Goal: Task Accomplishment & Management: Manage account settings

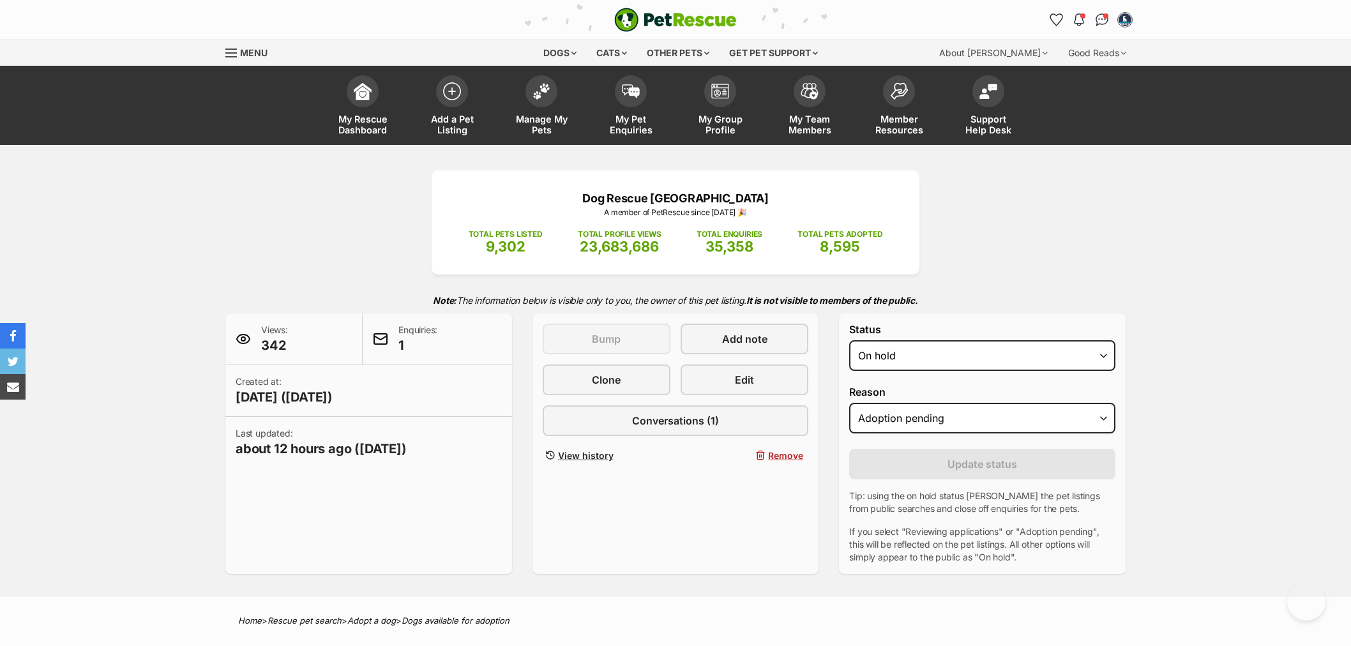
select select "on_hold"
select select "adoption_pending"
click at [540, 110] on link "Manage My Pets" at bounding box center [541, 107] width 89 height 76
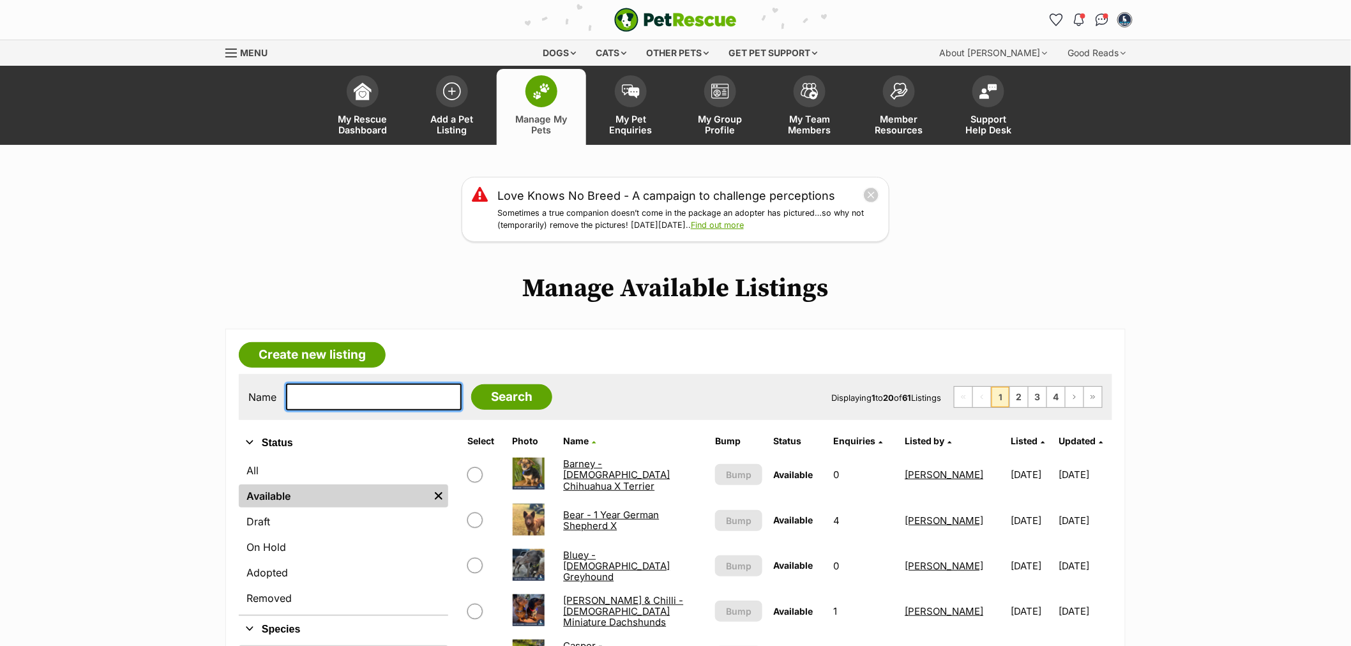
click at [349, 397] on input "text" at bounding box center [374, 397] width 176 height 27
type input "dump"
click at [471, 384] on input "Search" at bounding box center [511, 397] width 81 height 26
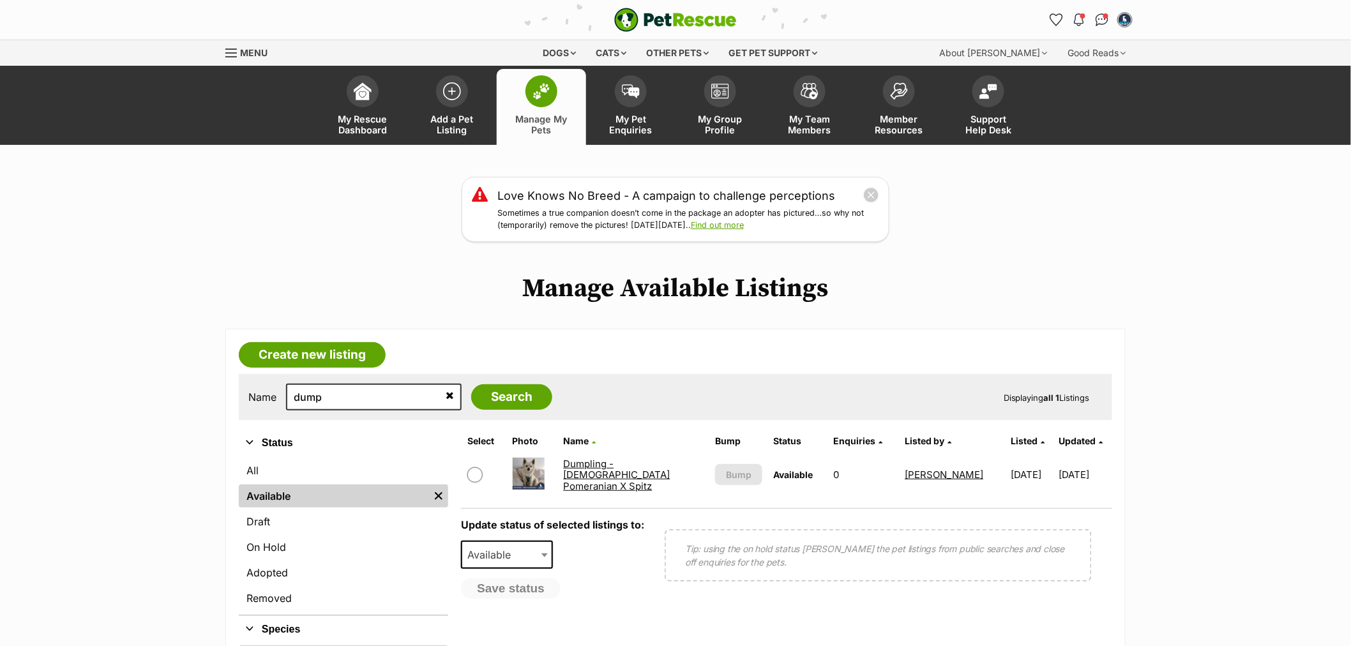
click at [609, 477] on link "Dumpling - [DEMOGRAPHIC_DATA] Pomeranian X Spitz" at bounding box center [616, 475] width 107 height 34
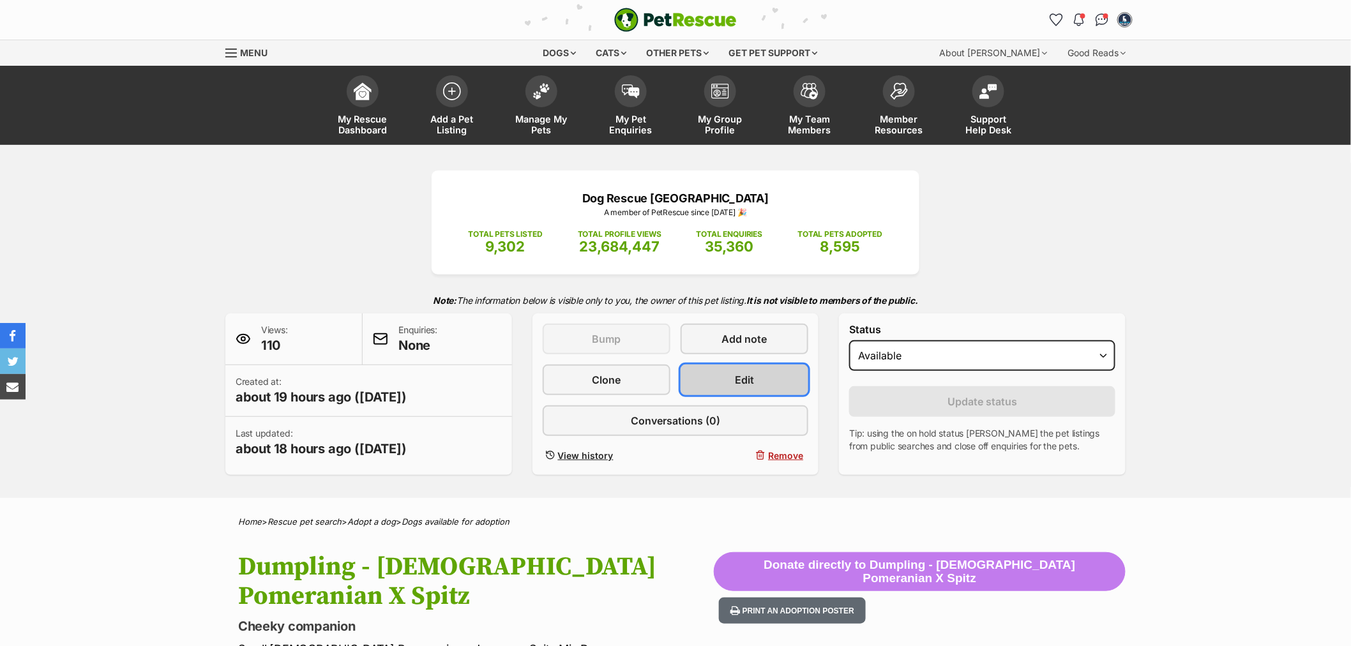
click at [725, 379] on link "Edit" at bounding box center [745, 380] width 128 height 31
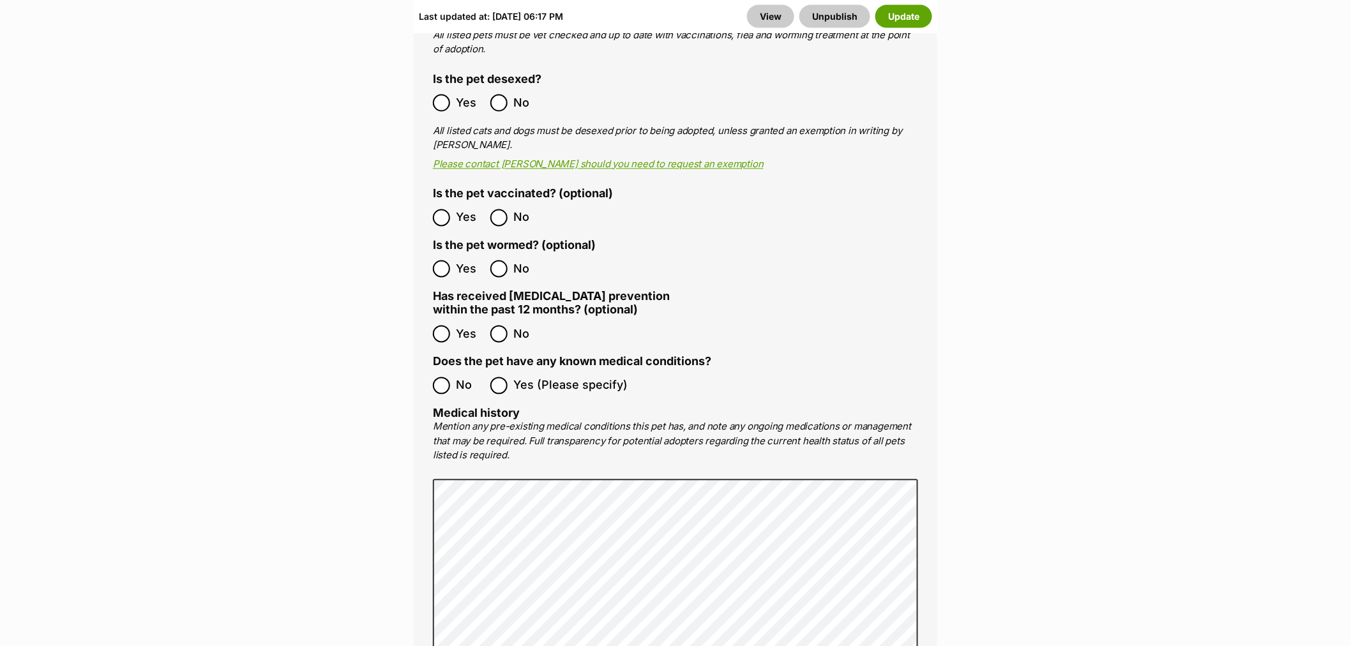
scroll to position [3193, 0]
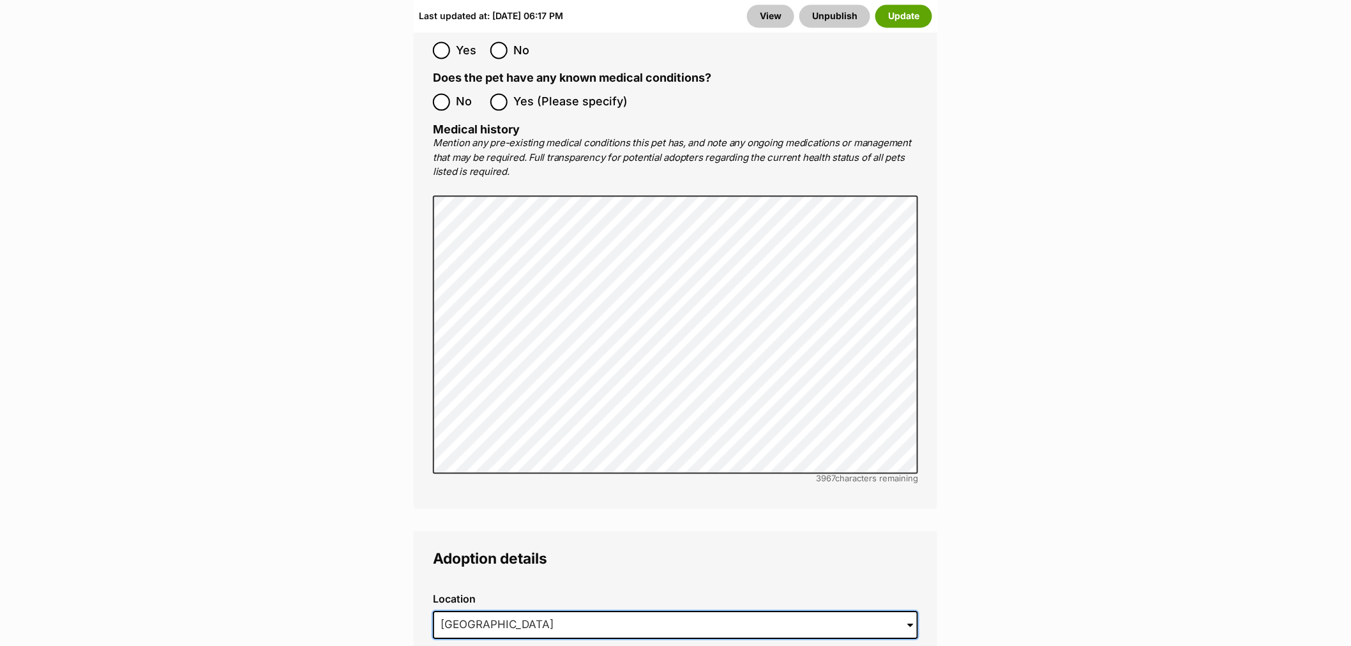
click at [623, 640] on li "Manly Vale, New South Wales, 2093" at bounding box center [675, 652] width 483 height 25
type input "Manly Vale, New South Wales, 2093"
click at [898, 10] on button "Update" at bounding box center [904, 15] width 57 height 23
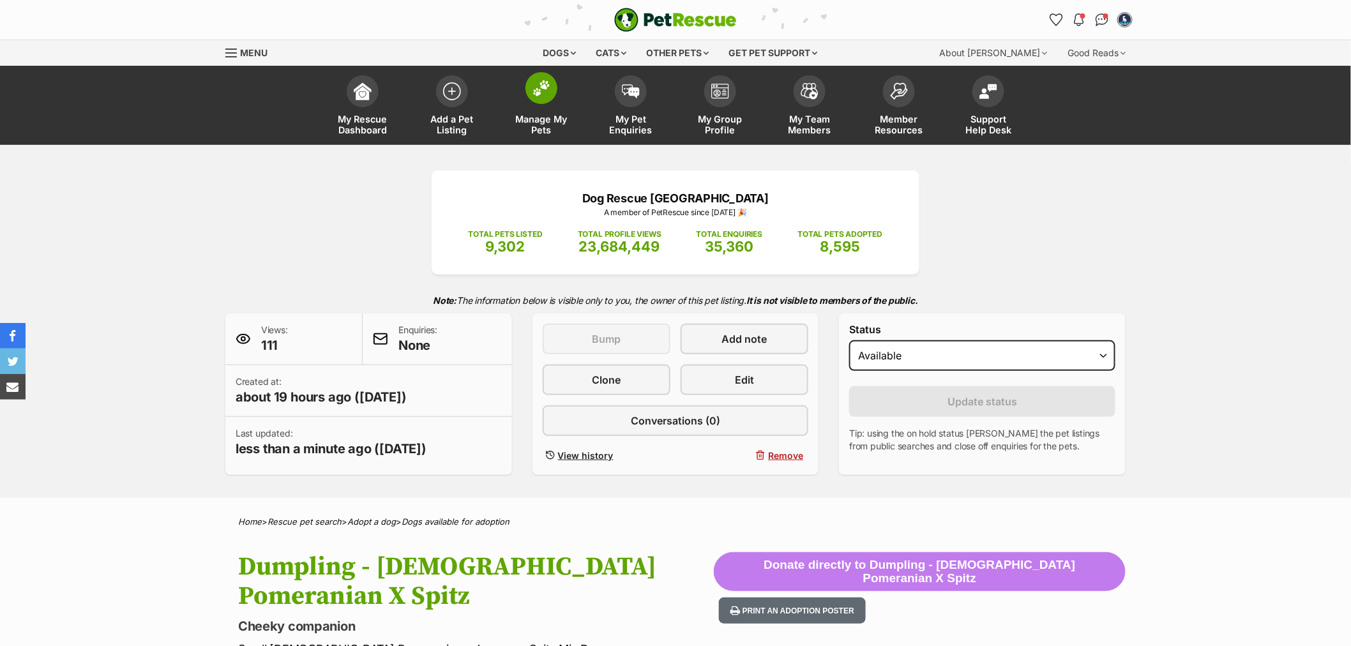
click at [531, 105] on link "Manage My Pets" at bounding box center [541, 107] width 89 height 76
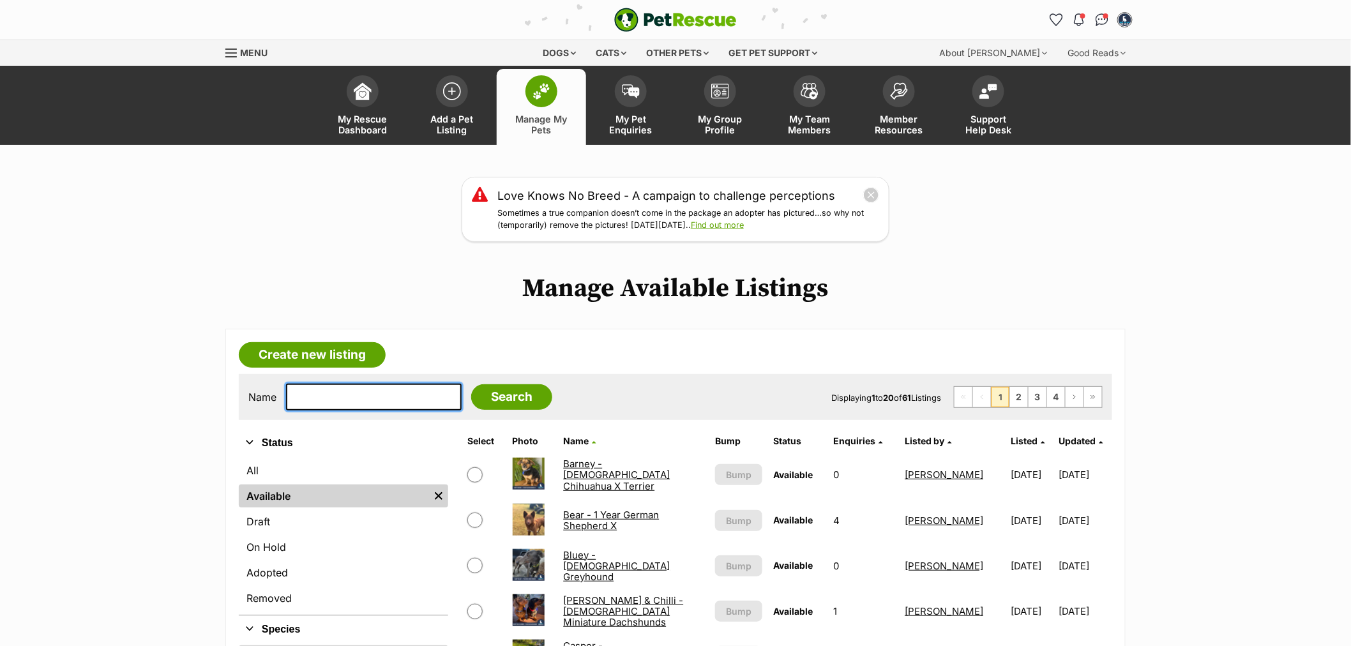
click at [349, 390] on input "text" at bounding box center [374, 397] width 176 height 27
type input "wonto"
click at [471, 384] on input "Search" at bounding box center [511, 397] width 81 height 26
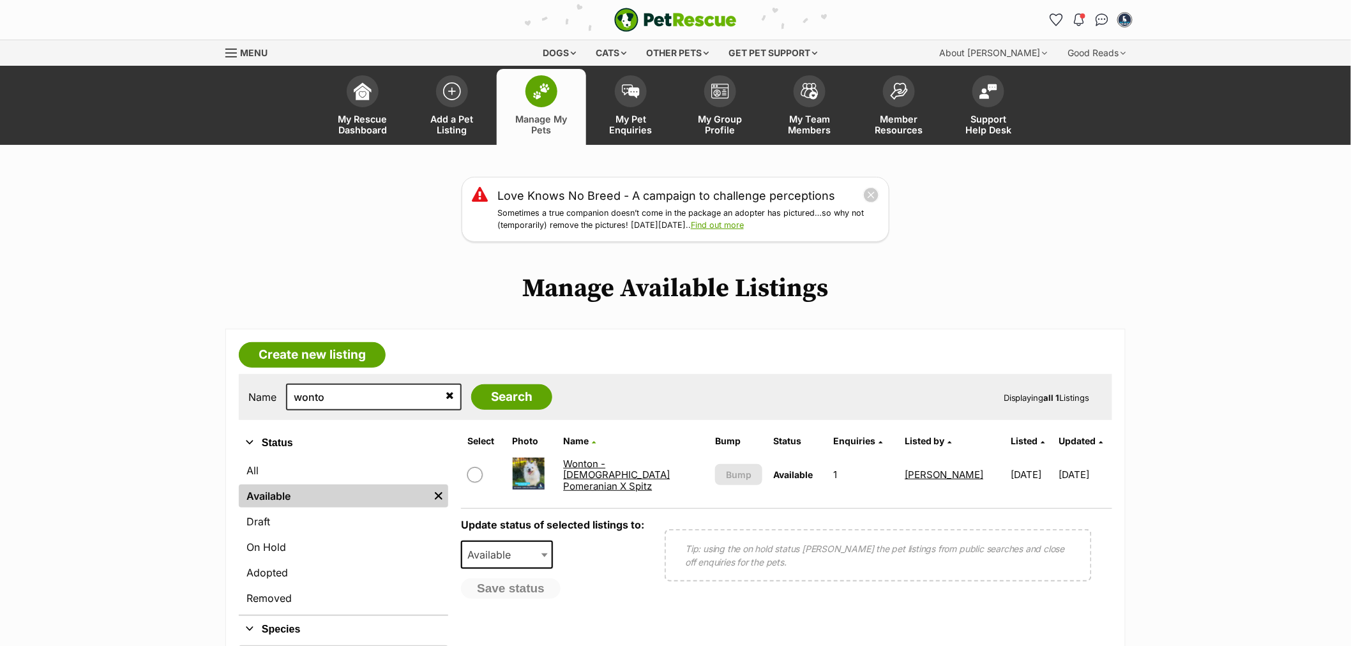
click at [604, 474] on link "Wonton - [DEMOGRAPHIC_DATA] Pomeranian X Spitz" at bounding box center [616, 475] width 107 height 34
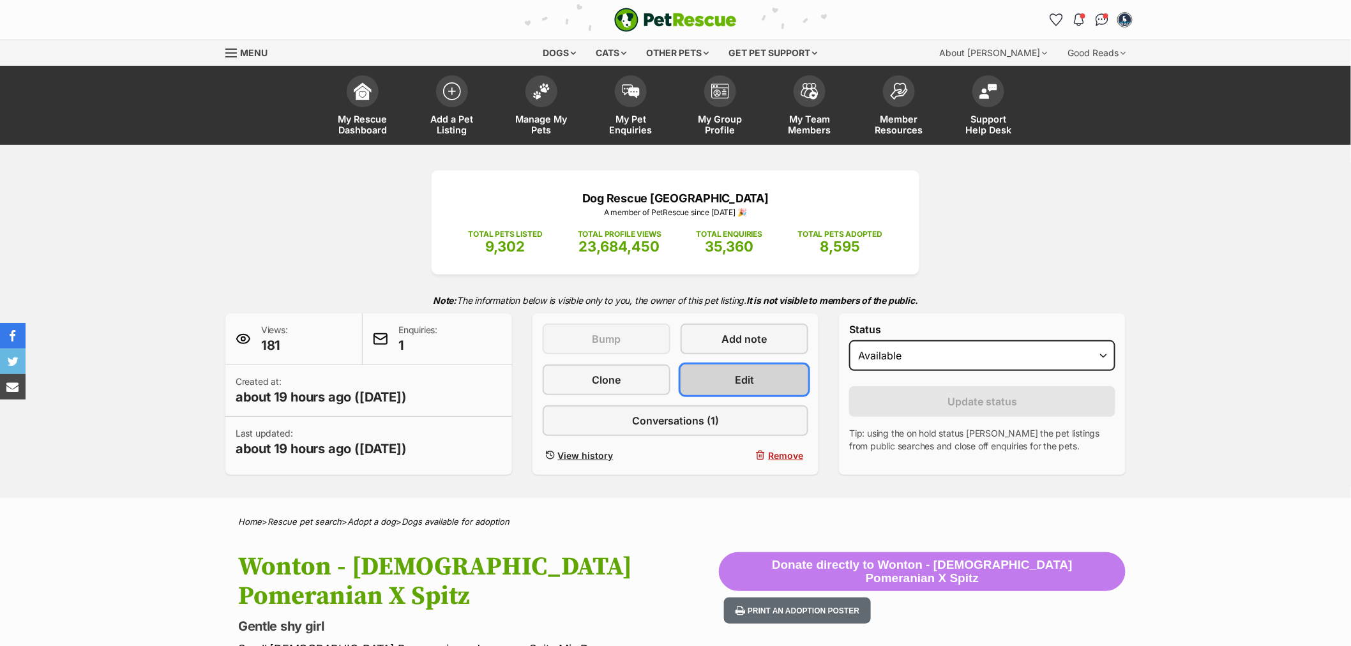
click at [752, 384] on span "Edit" at bounding box center [744, 379] width 19 height 15
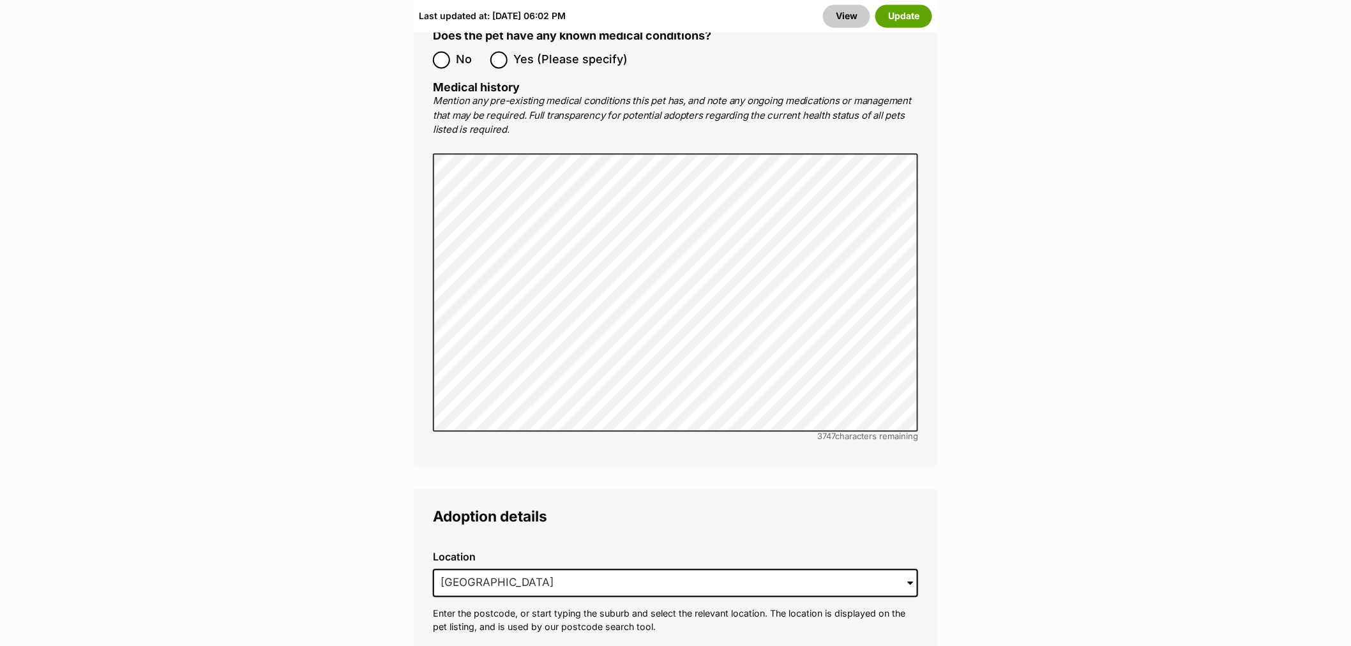
scroll to position [3264, 0]
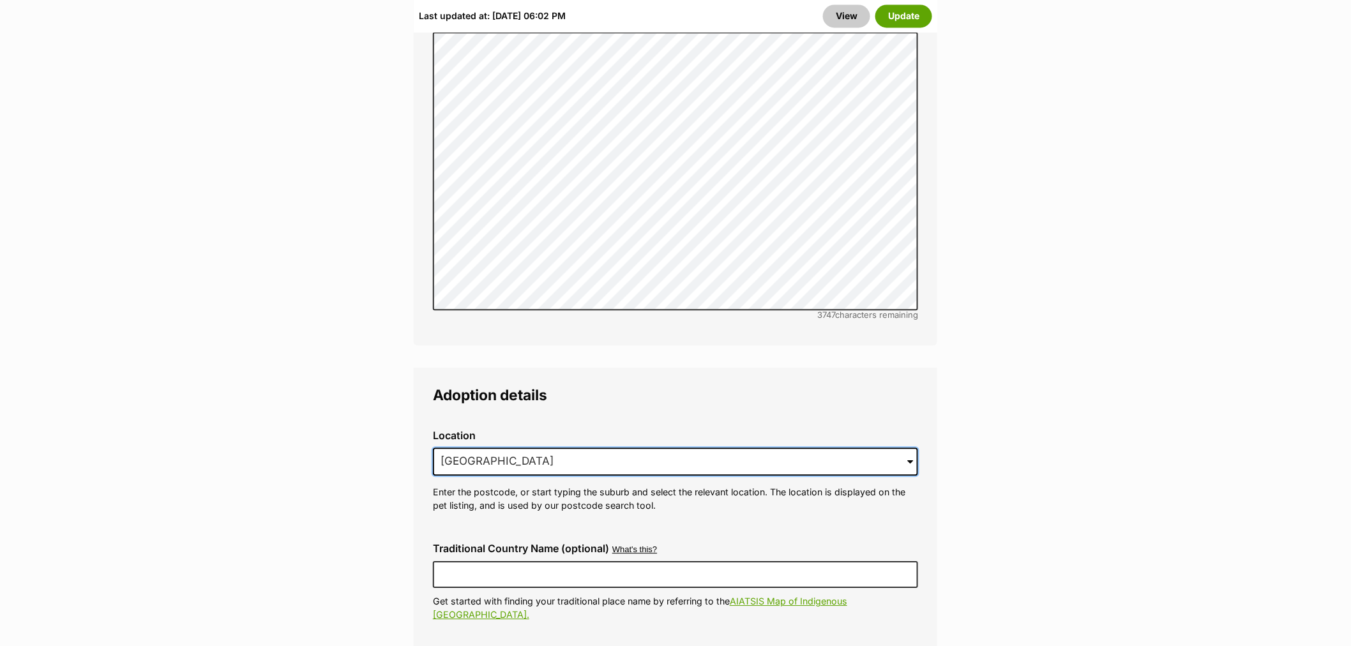
drag, startPoint x: 570, startPoint y: 411, endPoint x: 333, endPoint y: 404, distance: 237.7
paste input "Wahroonga"
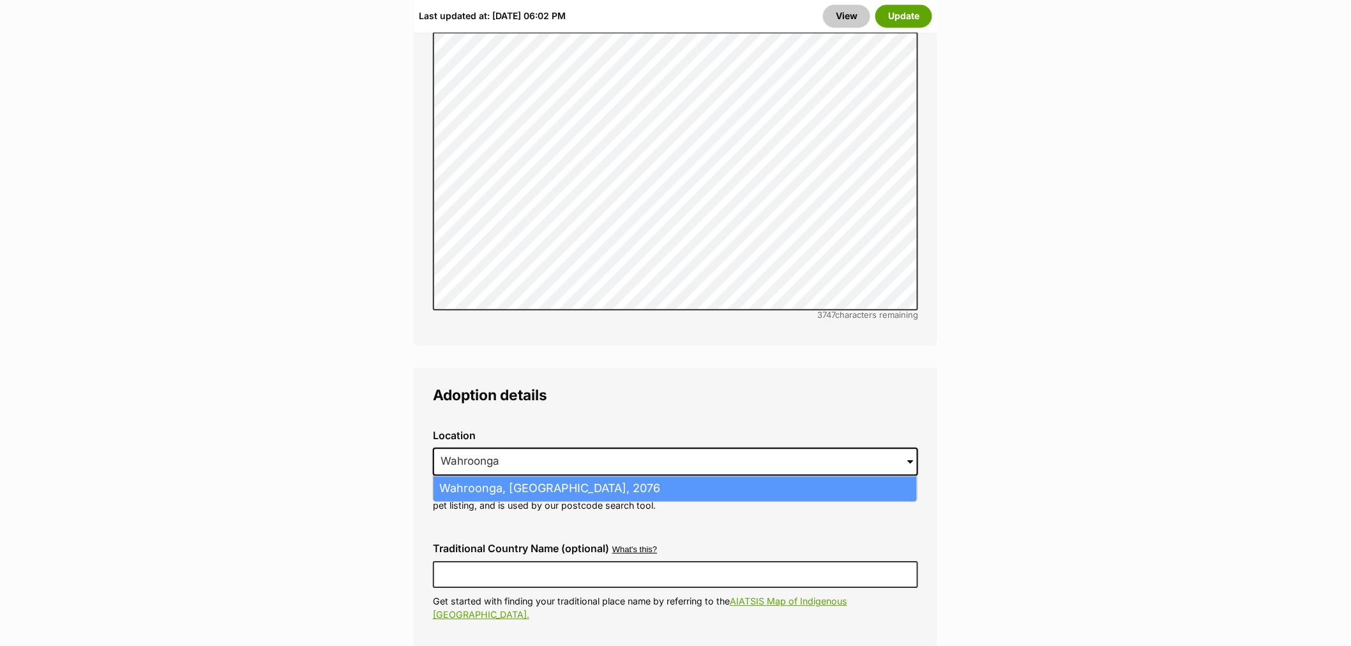
click at [563, 476] on li "Wahroonga, New South Wales, 2076" at bounding box center [675, 488] width 483 height 25
type input "Wahroonga, New South Wales, 2076"
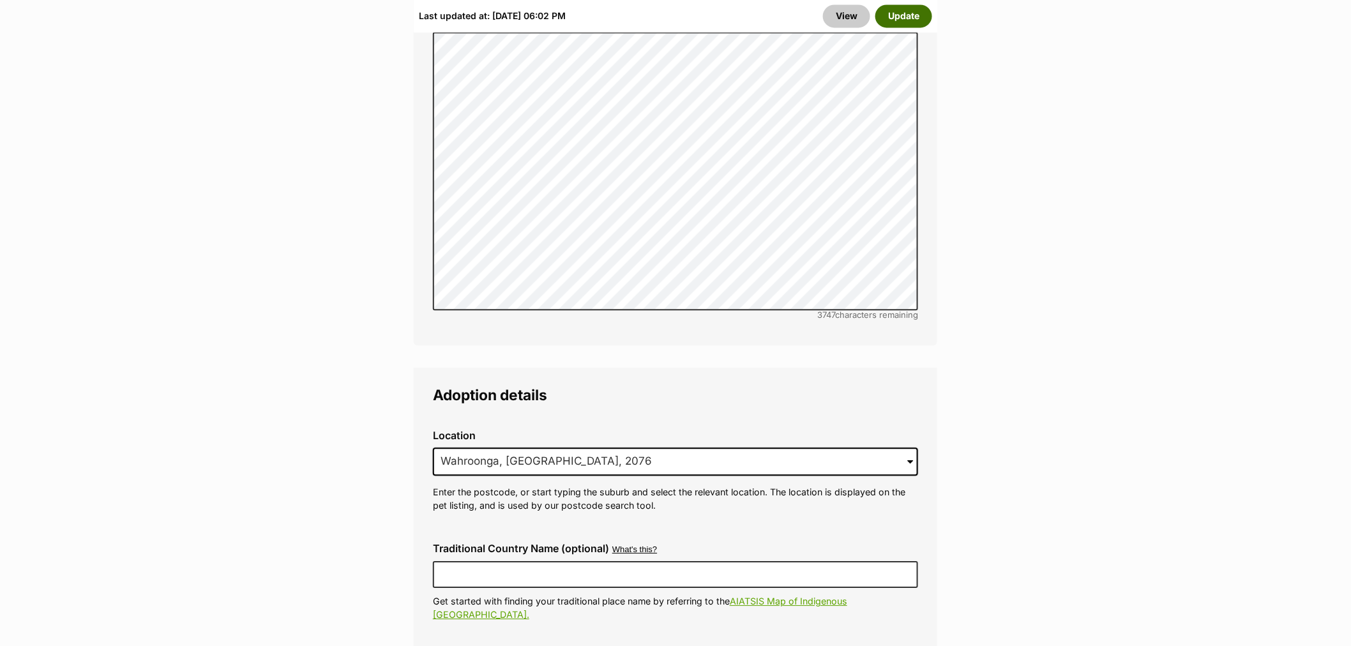
drag, startPoint x: 897, startPoint y: 18, endPoint x: 812, endPoint y: 7, distance: 85.0
click at [897, 17] on button "Update" at bounding box center [904, 15] width 57 height 23
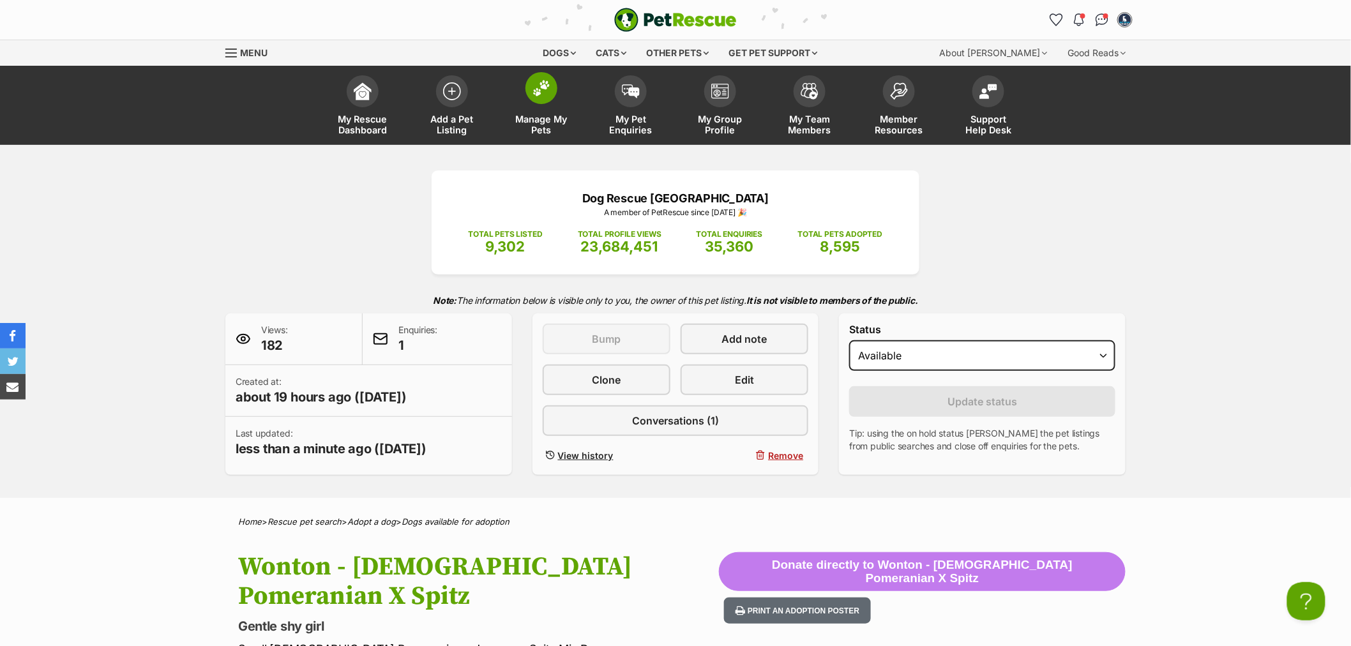
click at [533, 118] on span "Manage My Pets" at bounding box center [541, 125] width 57 height 22
